Goal: Navigation & Orientation: Find specific page/section

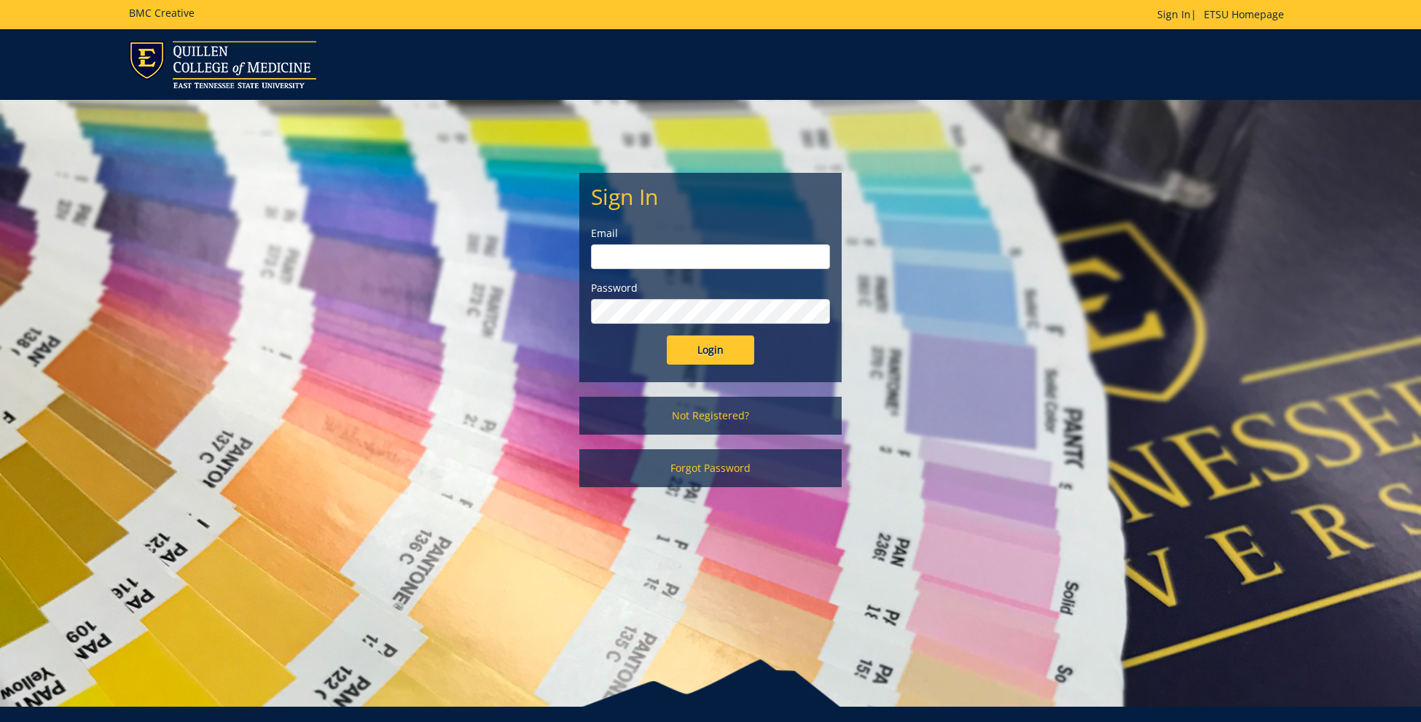
type input "ares@etsu.edu"
click at [708, 351] on input "Login" at bounding box center [710, 349] width 87 height 29
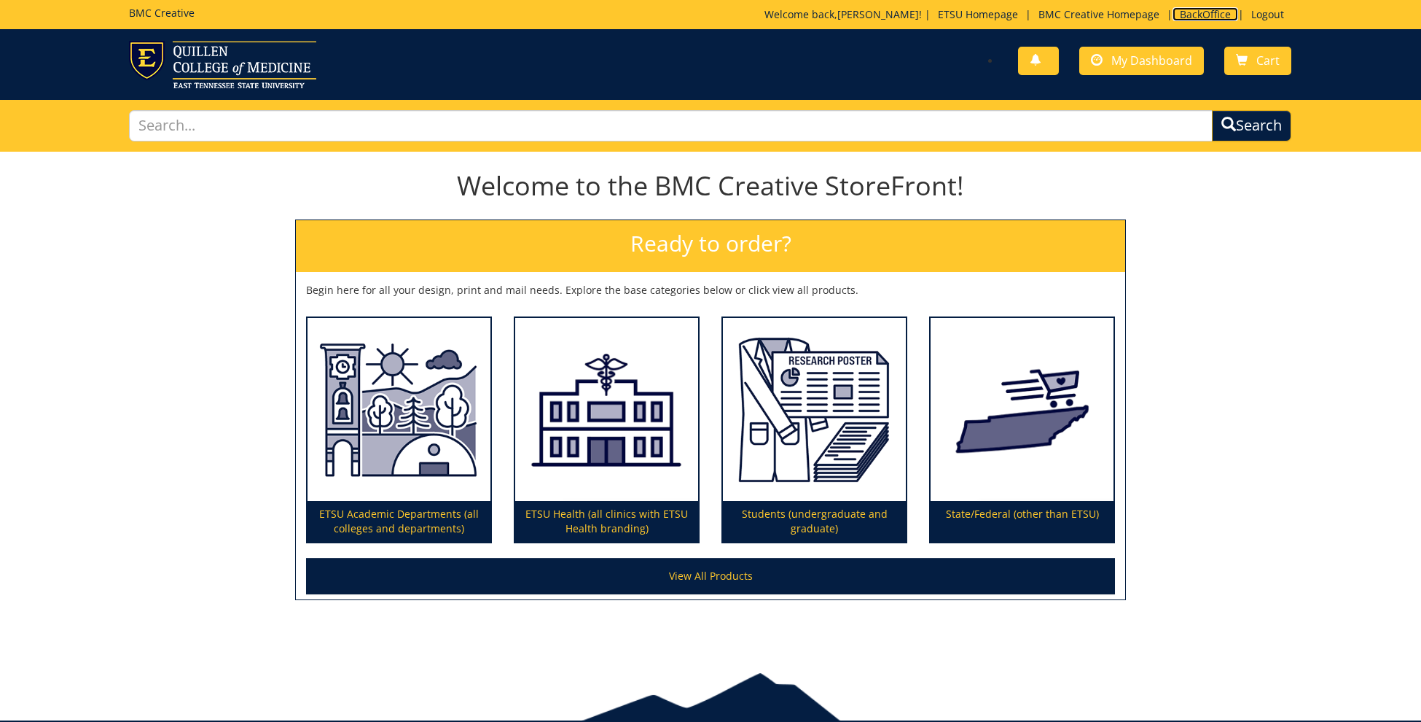
click at [1189, 13] on link "BackOffice" at bounding box center [1206, 14] width 66 height 14
